Goal: Information Seeking & Learning: Learn about a topic

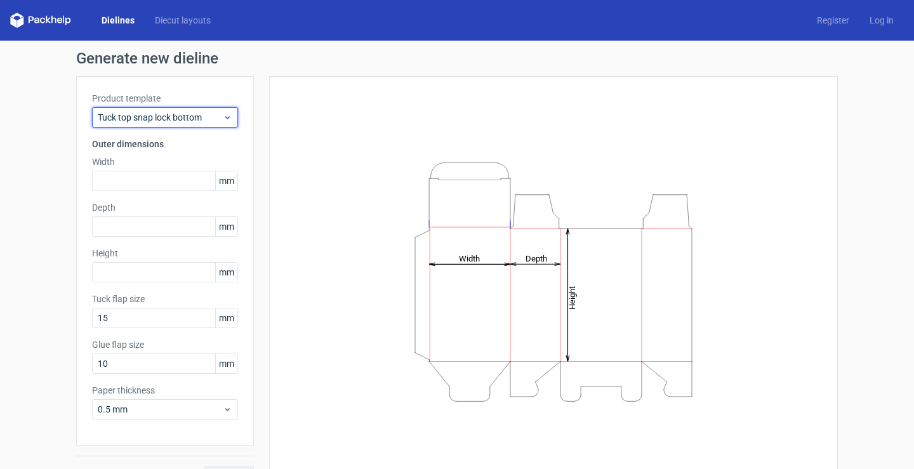
click at [224, 115] on icon at bounding box center [228, 117] width 10 height 10
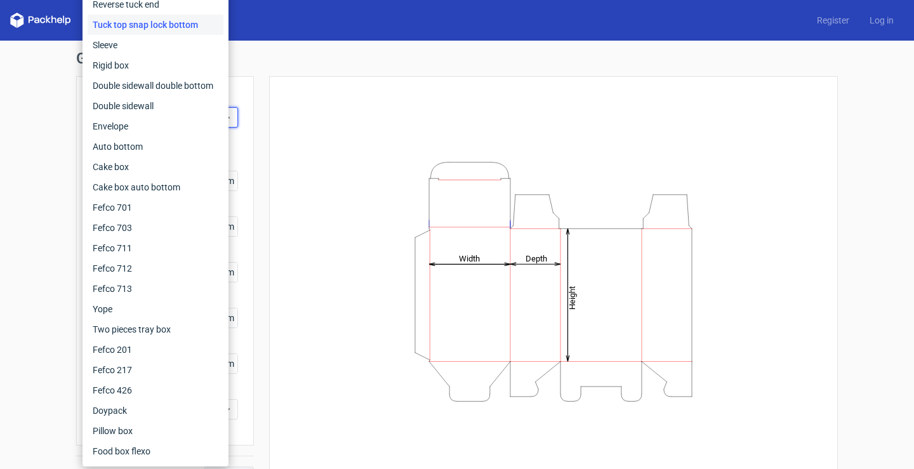
click at [312, 13] on div "Dielines Diecut layouts Register Log in" at bounding box center [457, 20] width 914 height 41
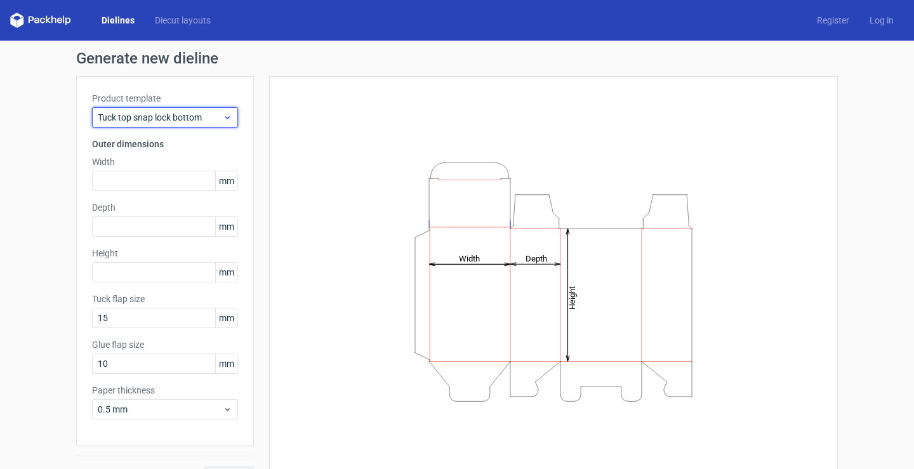
click at [223, 114] on icon at bounding box center [228, 117] width 10 height 10
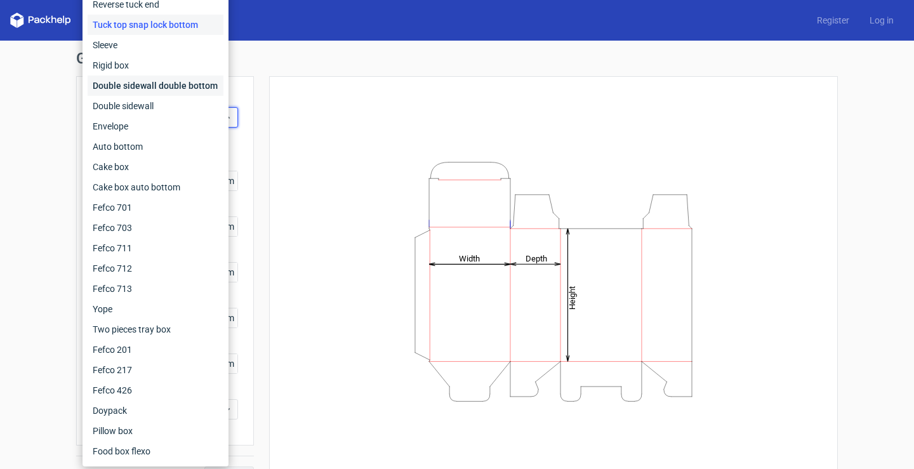
click at [173, 86] on div "Double sidewall double bottom" at bounding box center [156, 86] width 136 height 20
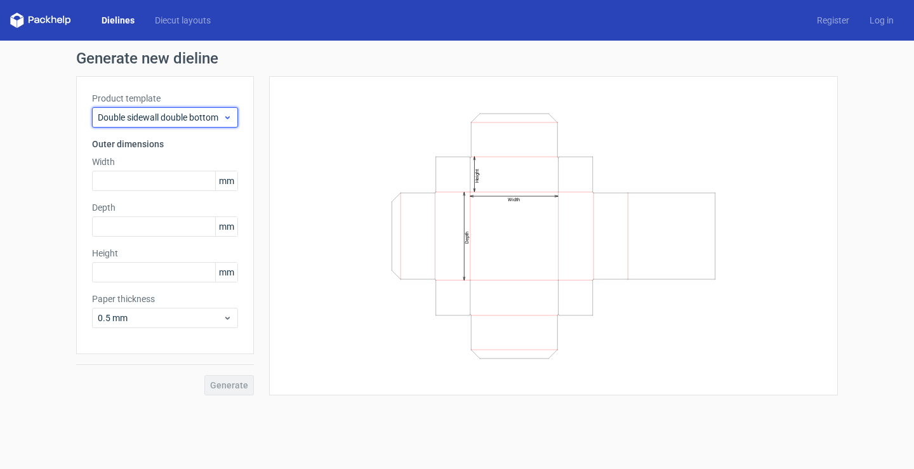
click at [193, 114] on span "Double sidewall double bottom" at bounding box center [160, 117] width 125 height 13
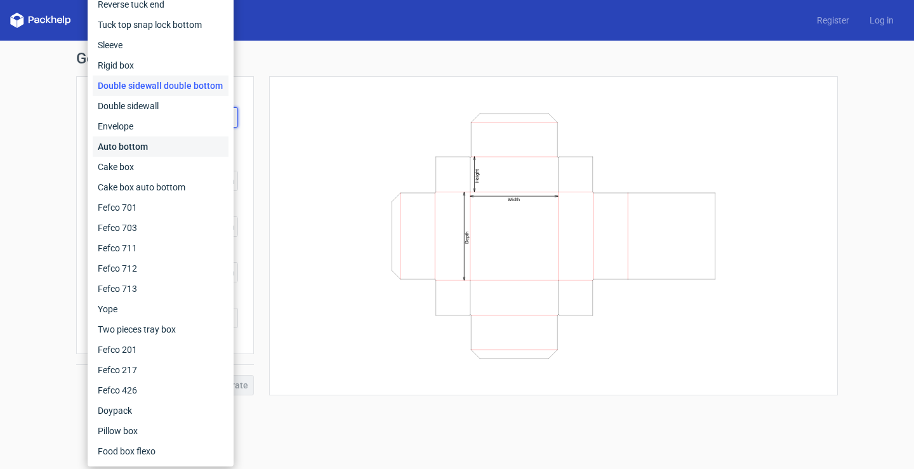
click at [151, 143] on div "Auto bottom" at bounding box center [161, 146] width 136 height 20
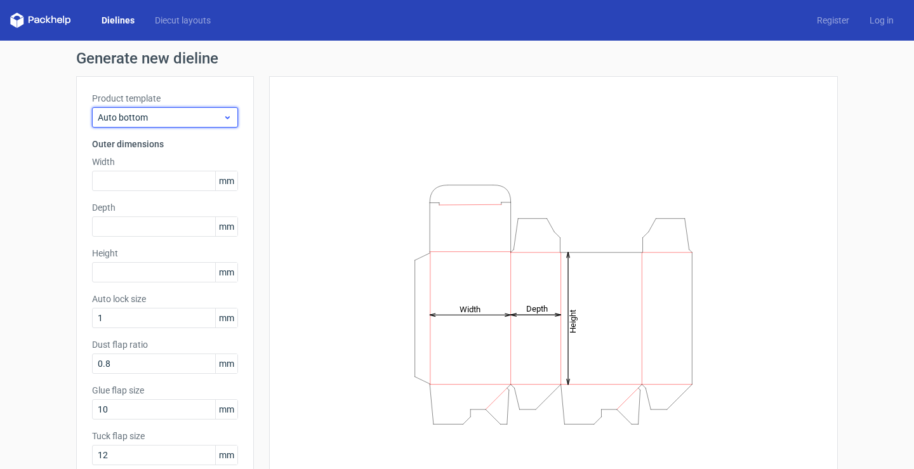
click at [189, 112] on span "Auto bottom" at bounding box center [160, 117] width 125 height 13
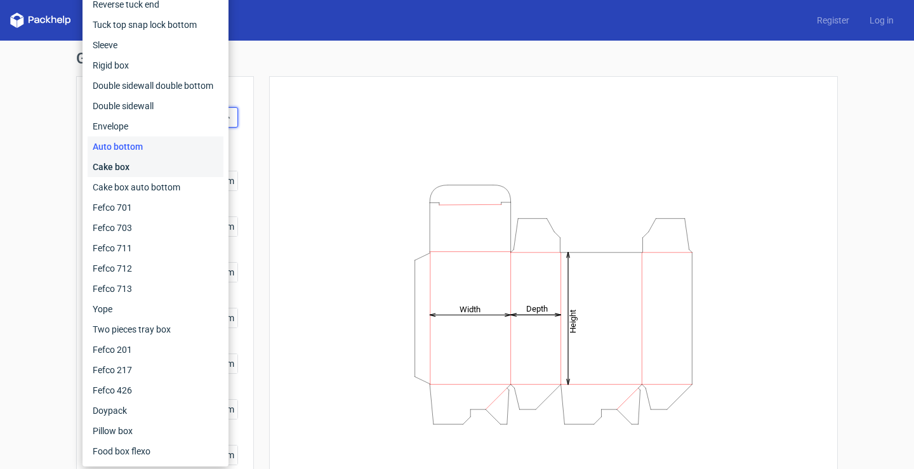
click at [166, 173] on div "Cake box" at bounding box center [156, 167] width 136 height 20
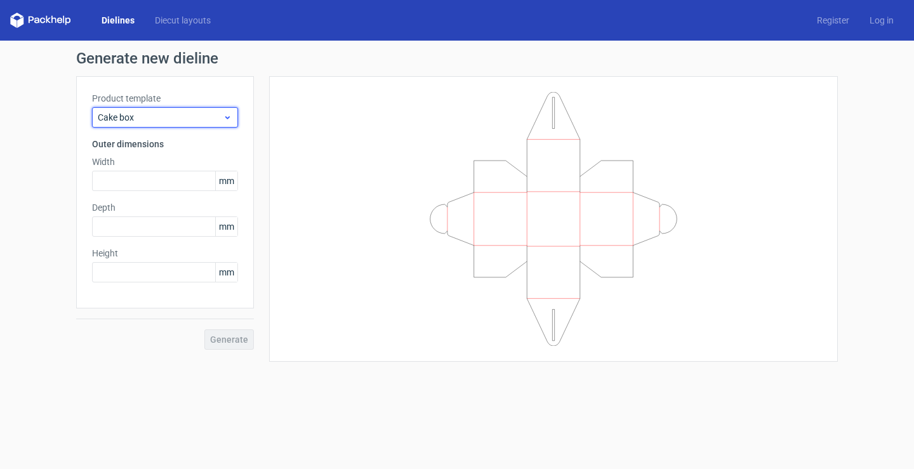
click at [218, 117] on span "Cake box" at bounding box center [160, 117] width 125 height 13
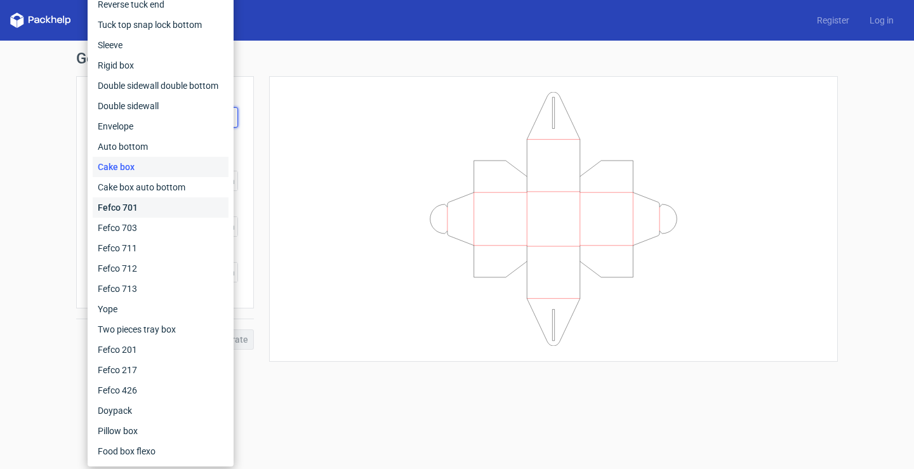
click at [166, 200] on div "Fefco 701" at bounding box center [161, 207] width 136 height 20
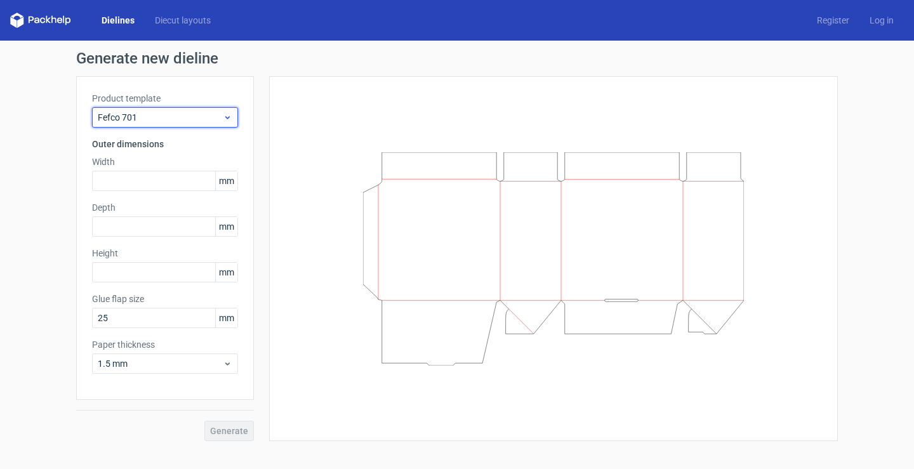
click at [217, 112] on span "Fefco 701" at bounding box center [160, 117] width 125 height 13
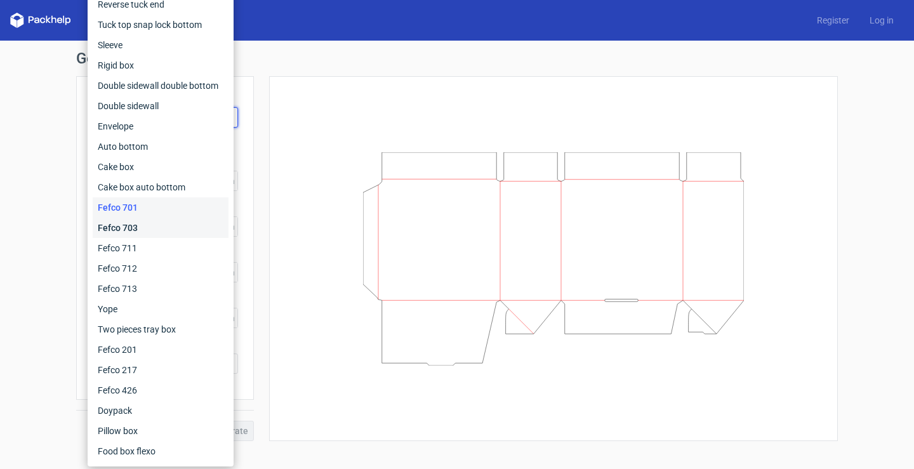
click at [169, 230] on div "Fefco 703" at bounding box center [161, 228] width 136 height 20
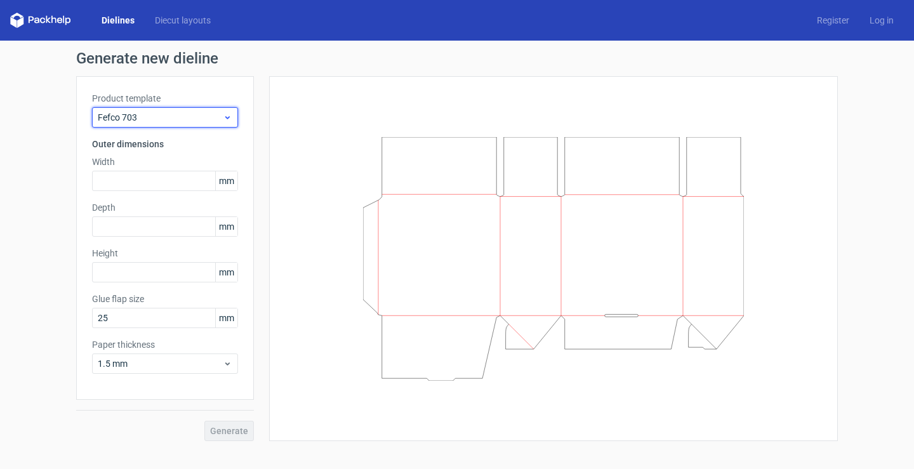
click at [221, 114] on span "Fefco 703" at bounding box center [160, 117] width 125 height 13
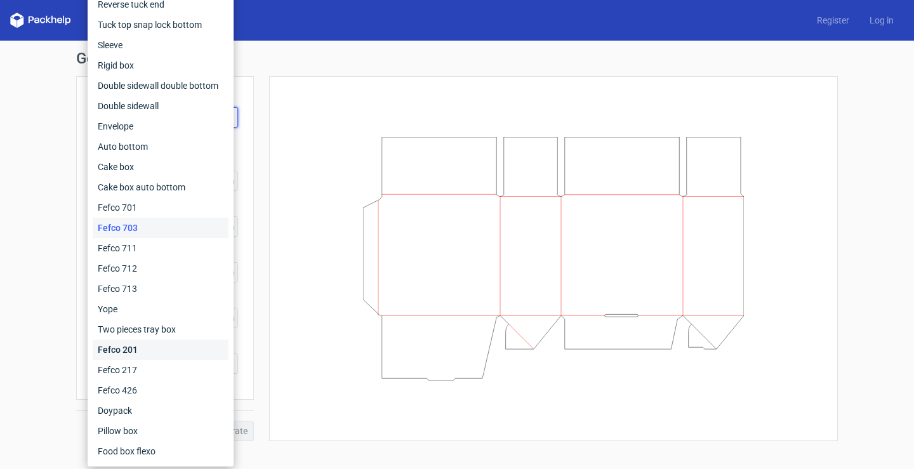
click at [172, 343] on div "Fefco 201" at bounding box center [161, 350] width 136 height 20
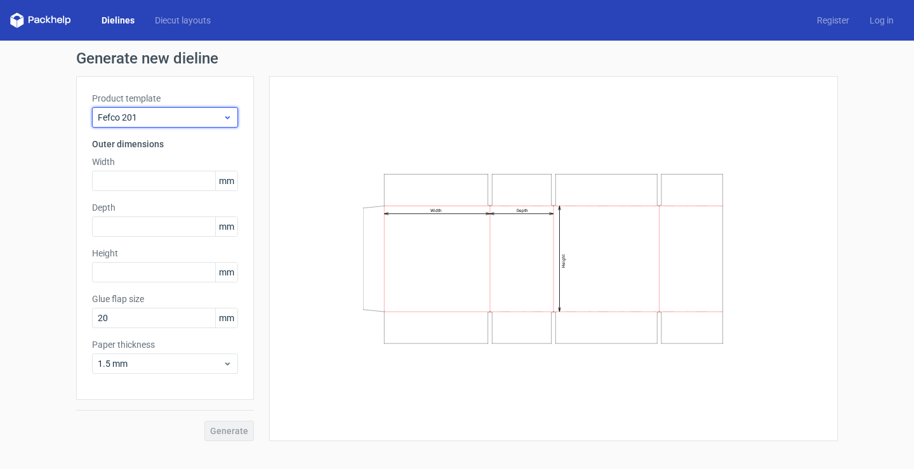
click at [207, 123] on span "Fefco 201" at bounding box center [160, 117] width 125 height 13
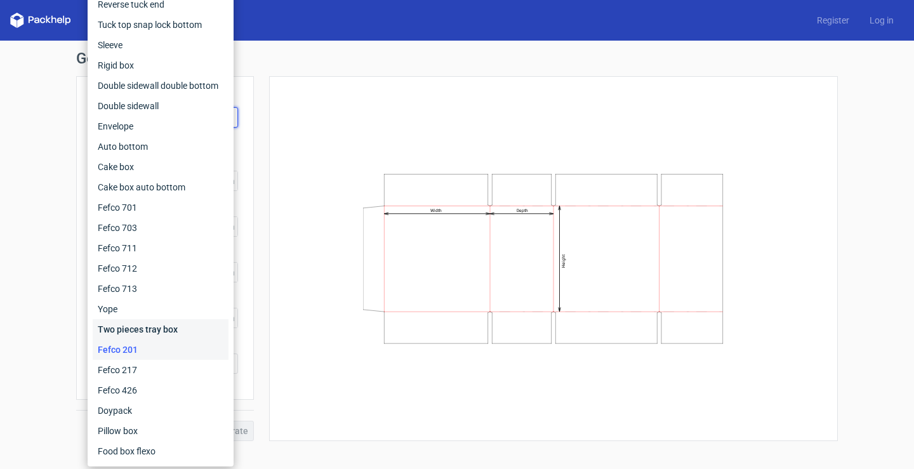
click at [160, 323] on div "Two pieces tray box" at bounding box center [161, 329] width 136 height 20
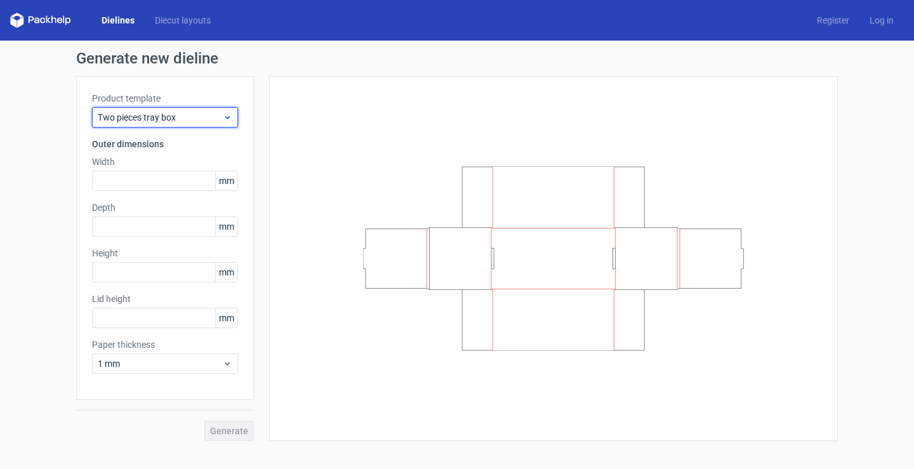
click at [223, 115] on icon at bounding box center [228, 117] width 10 height 10
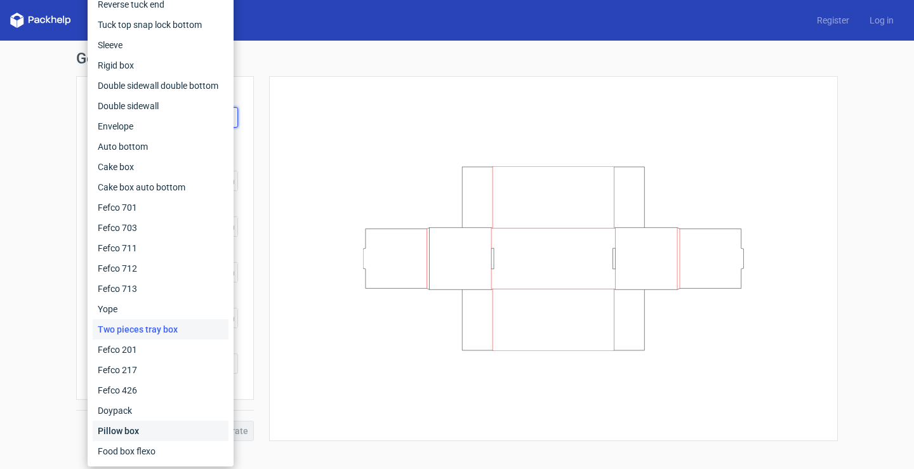
click at [157, 433] on div "Pillow box" at bounding box center [161, 431] width 136 height 20
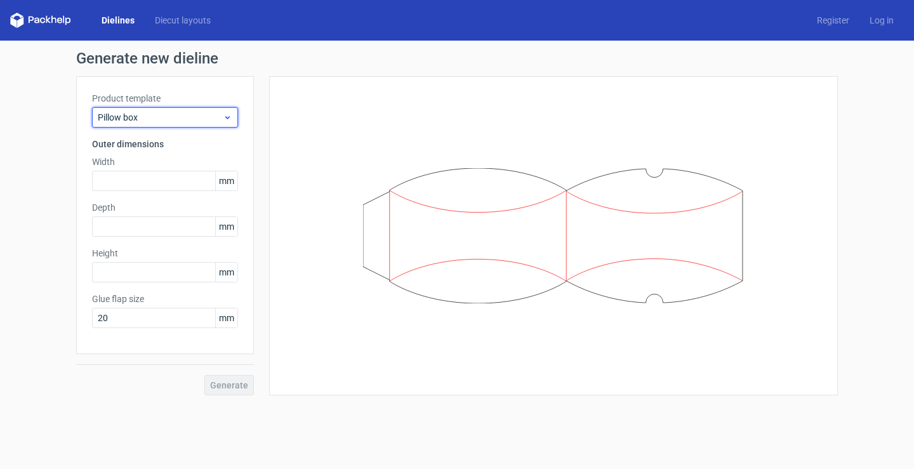
click at [227, 115] on icon at bounding box center [228, 117] width 10 height 10
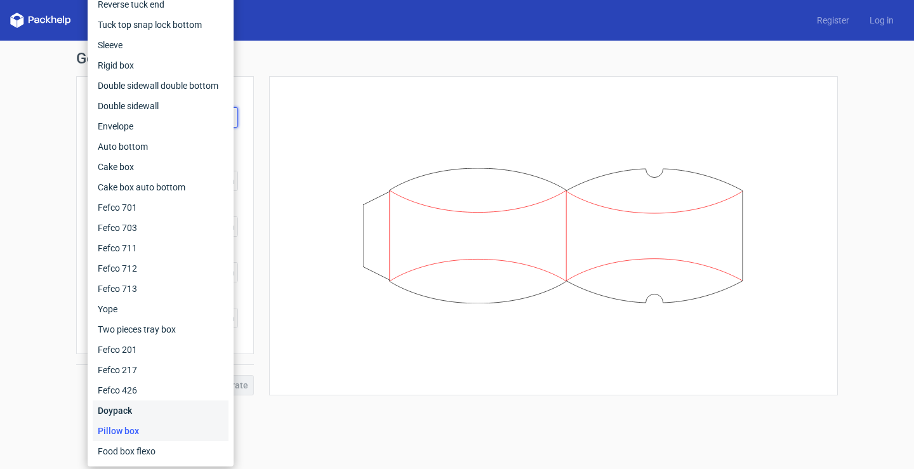
click at [162, 408] on div "Doypack" at bounding box center [161, 411] width 136 height 20
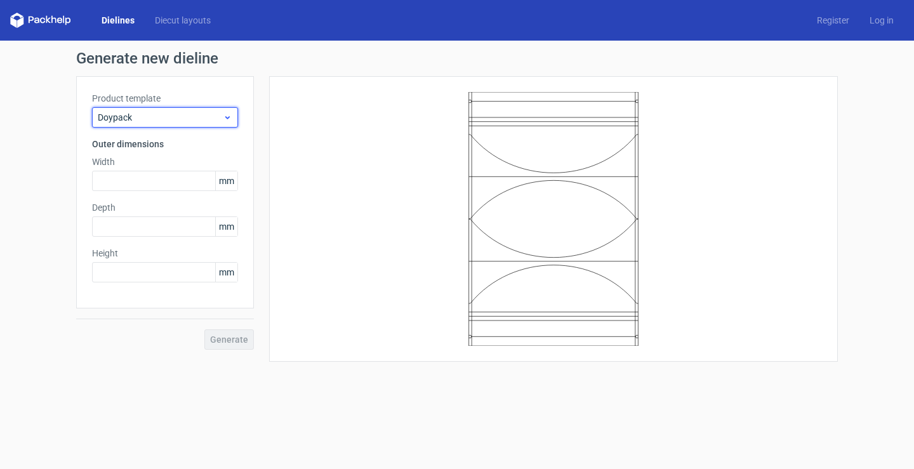
click at [230, 111] on div "Doypack" at bounding box center [165, 117] width 146 height 20
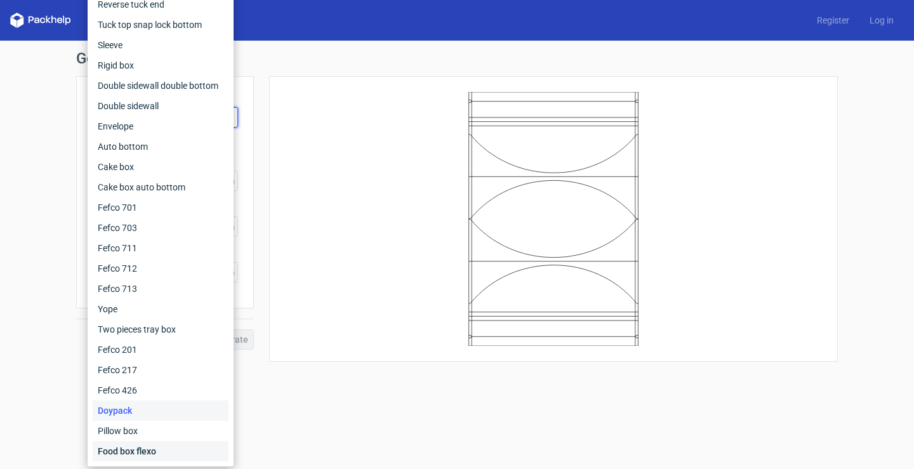
click at [163, 443] on div "Food box flexo" at bounding box center [161, 451] width 136 height 20
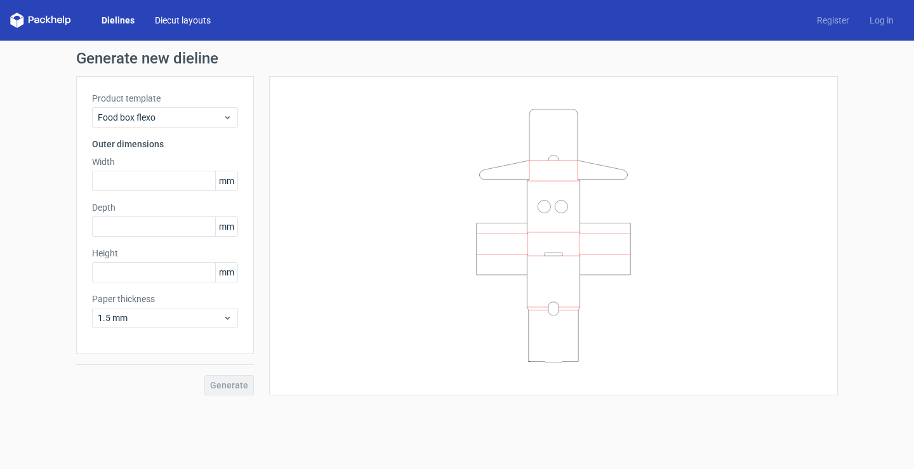
click at [176, 18] on link "Diecut layouts" at bounding box center [183, 20] width 76 height 13
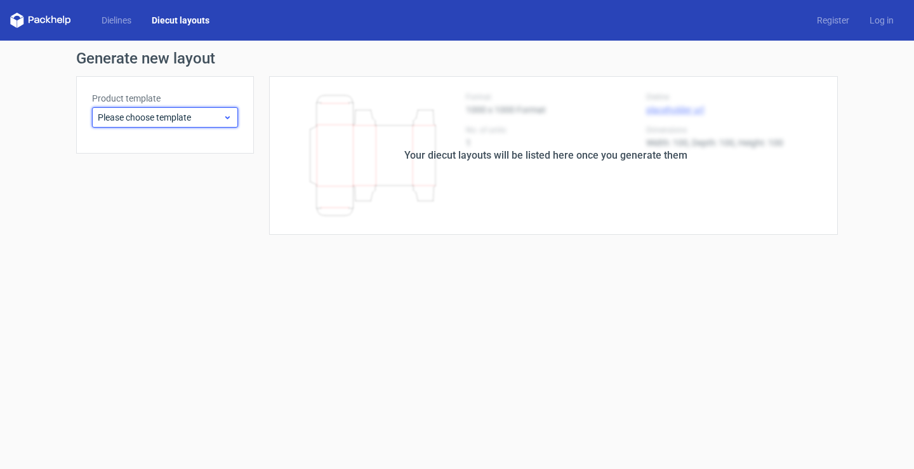
click at [218, 121] on span "Please choose template" at bounding box center [160, 117] width 125 height 13
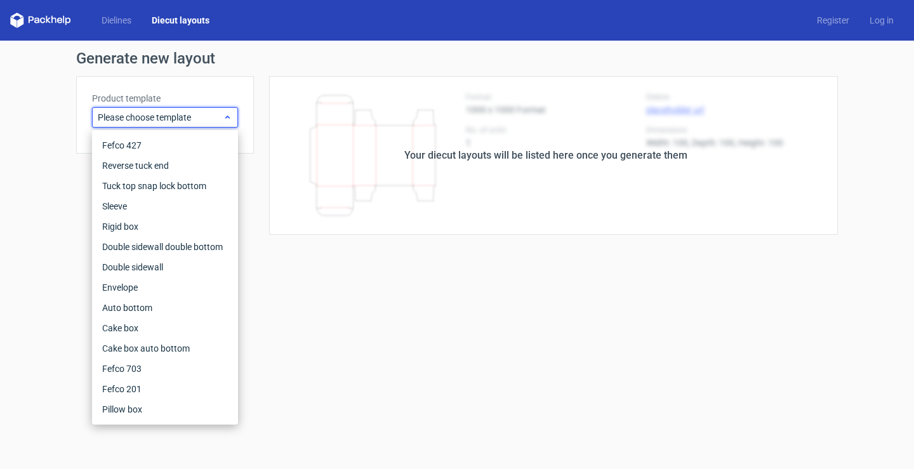
click at [218, 121] on span "Please choose template" at bounding box center [160, 117] width 125 height 13
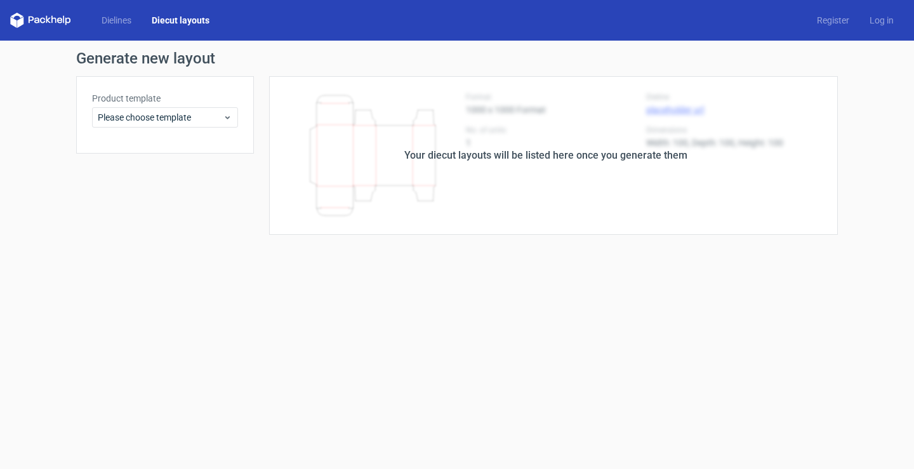
click at [114, 10] on div "Dielines Diecut layouts Register Log in" at bounding box center [457, 20] width 914 height 41
click at [114, 16] on link "Dielines" at bounding box center [116, 20] width 50 height 13
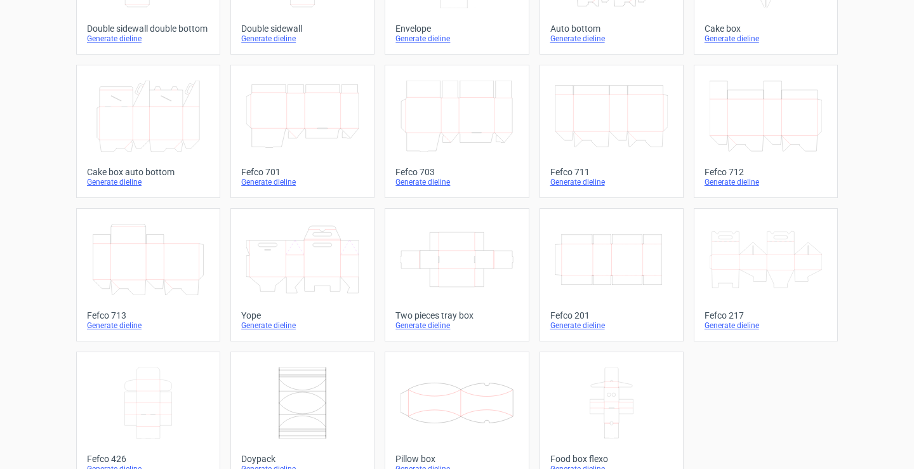
scroll to position [324, 0]
